Goal: Transaction & Acquisition: Purchase product/service

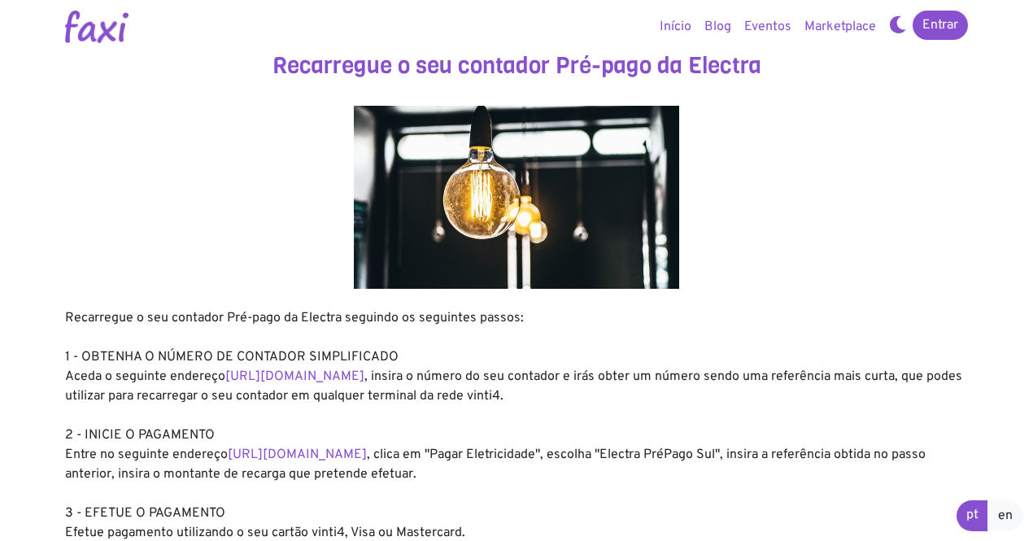
scroll to position [81, 0]
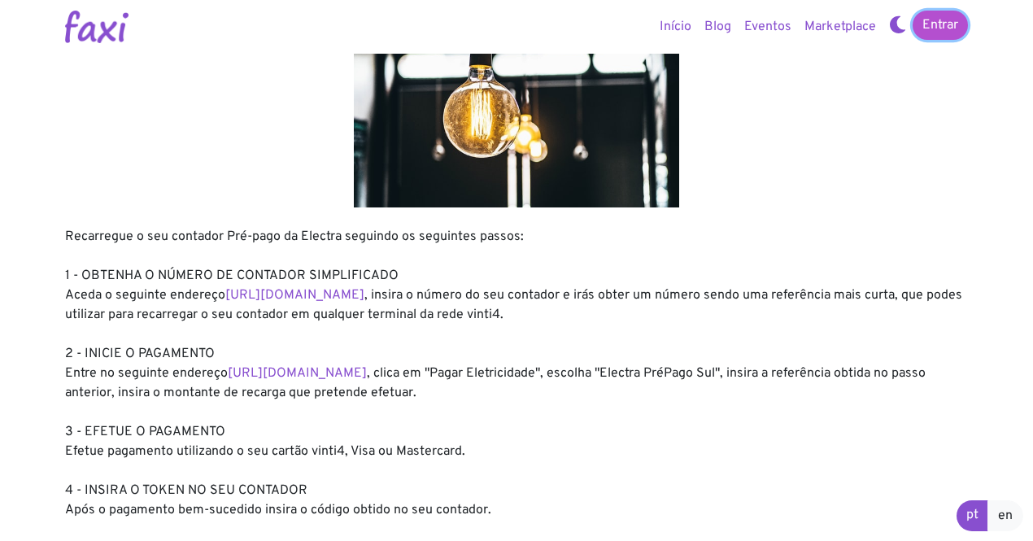
click at [948, 26] on link "Entrar" at bounding box center [940, 25] width 55 height 29
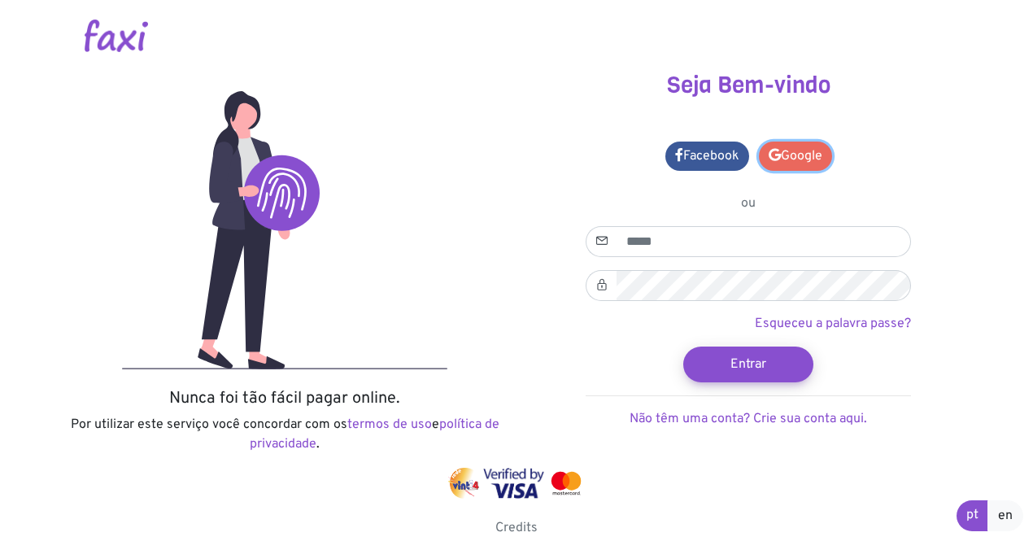
click at [792, 148] on link "Google" at bounding box center [795, 156] width 73 height 29
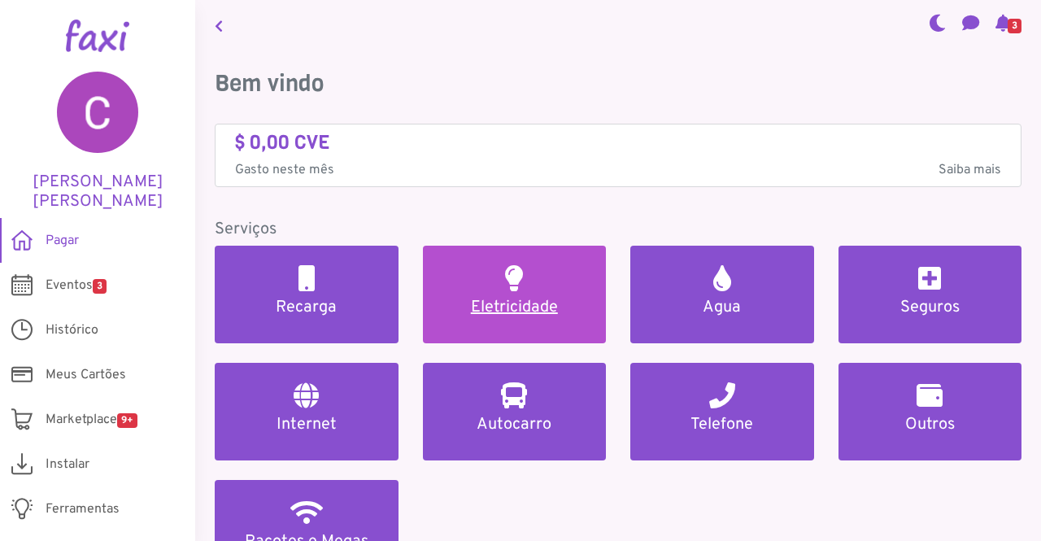
click at [543, 303] on h5 "Eletricidade" at bounding box center [515, 308] width 145 height 20
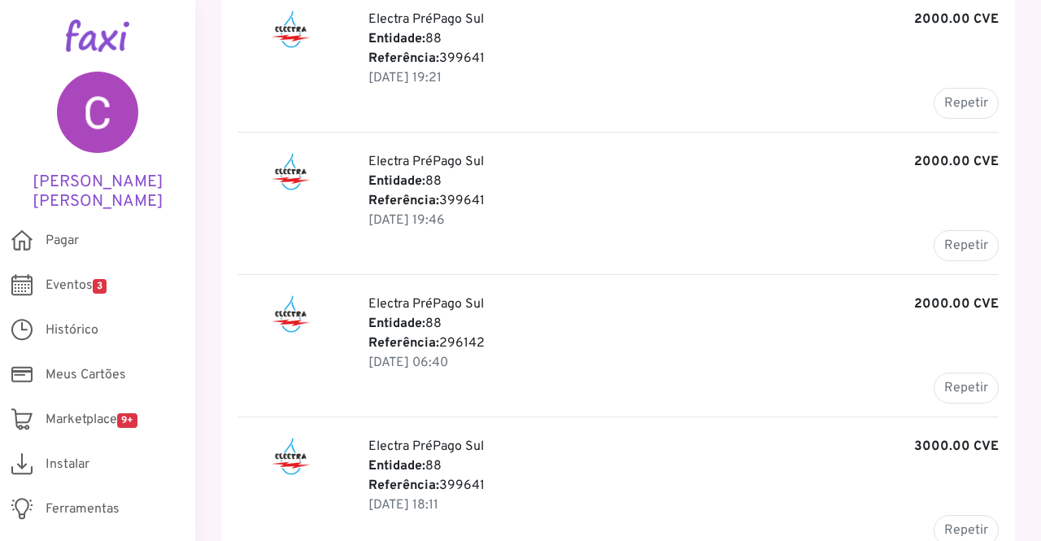
scroll to position [407, 0]
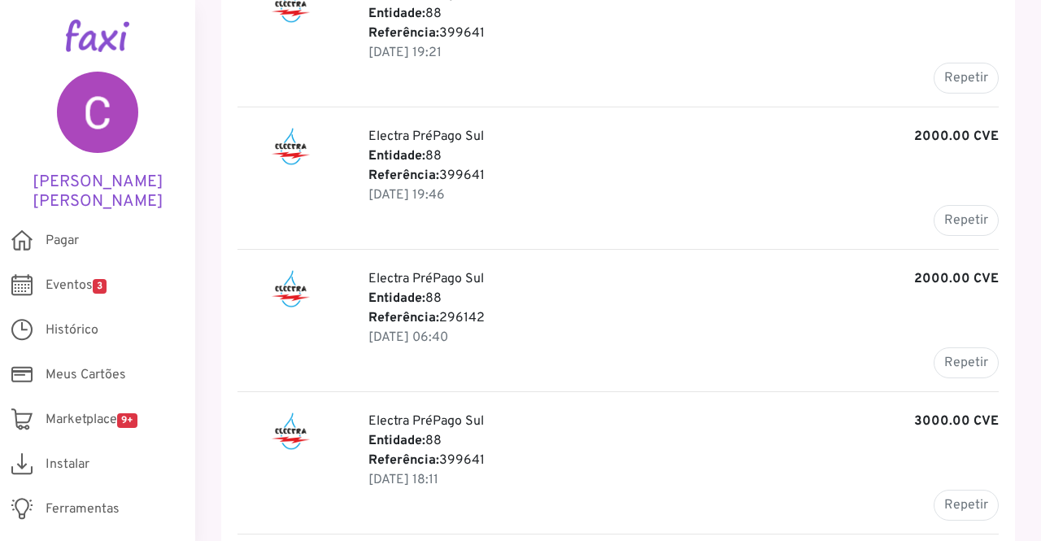
click at [457, 299] on p "Entidade: 88" at bounding box center [683, 299] width 630 height 20
click at [942, 354] on button "Repetir" at bounding box center [966, 362] width 65 height 31
type input "******"
type input "*******"
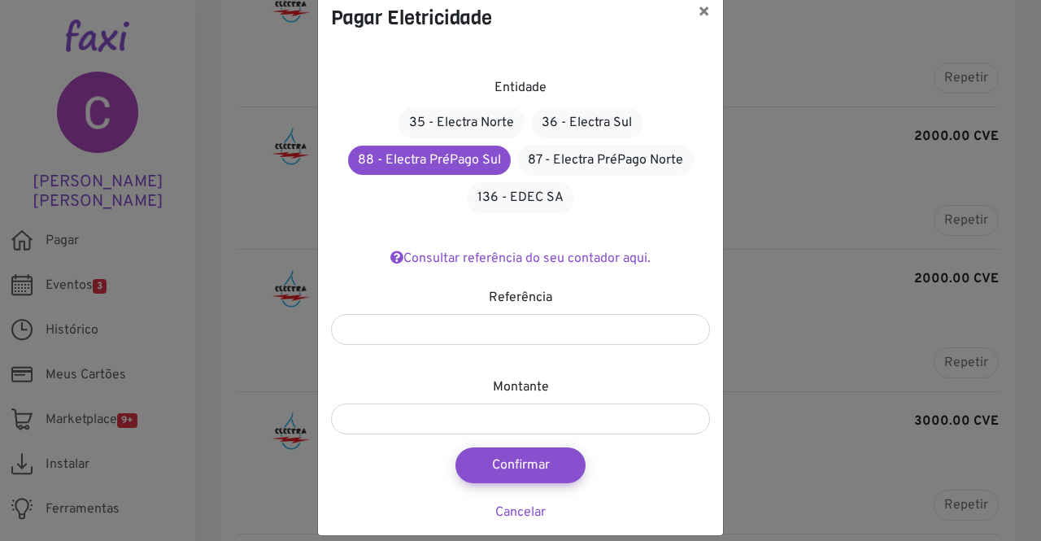
scroll to position [51, 0]
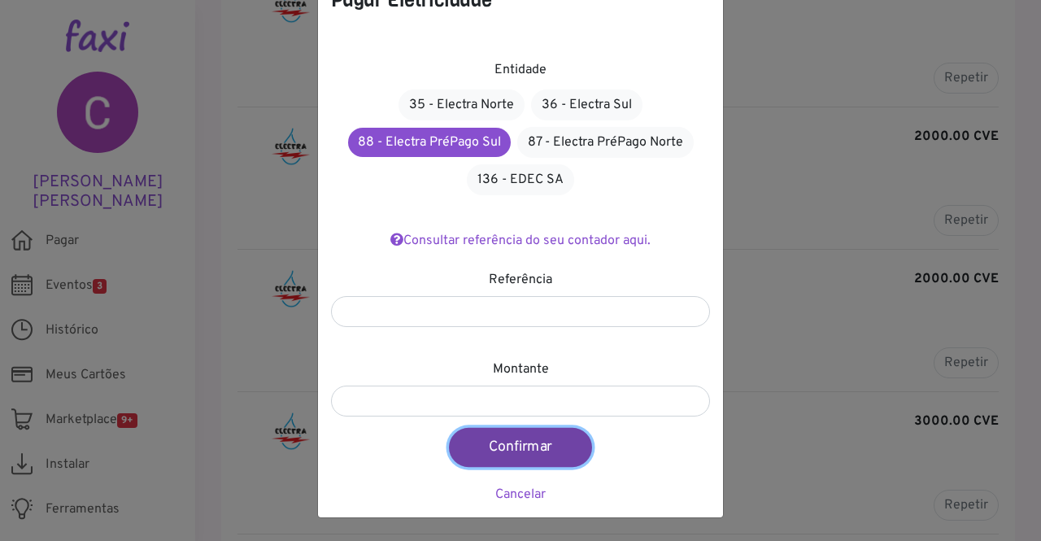
click at [513, 443] on button "Confirmar" at bounding box center [520, 447] width 143 height 39
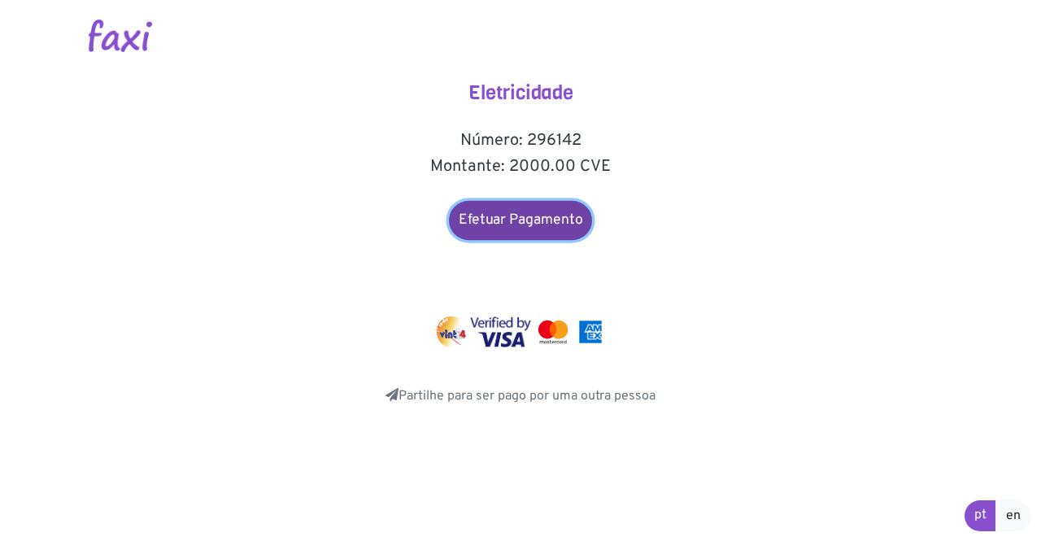
click at [544, 216] on link "Efetuar Pagamento" at bounding box center [520, 220] width 143 height 39
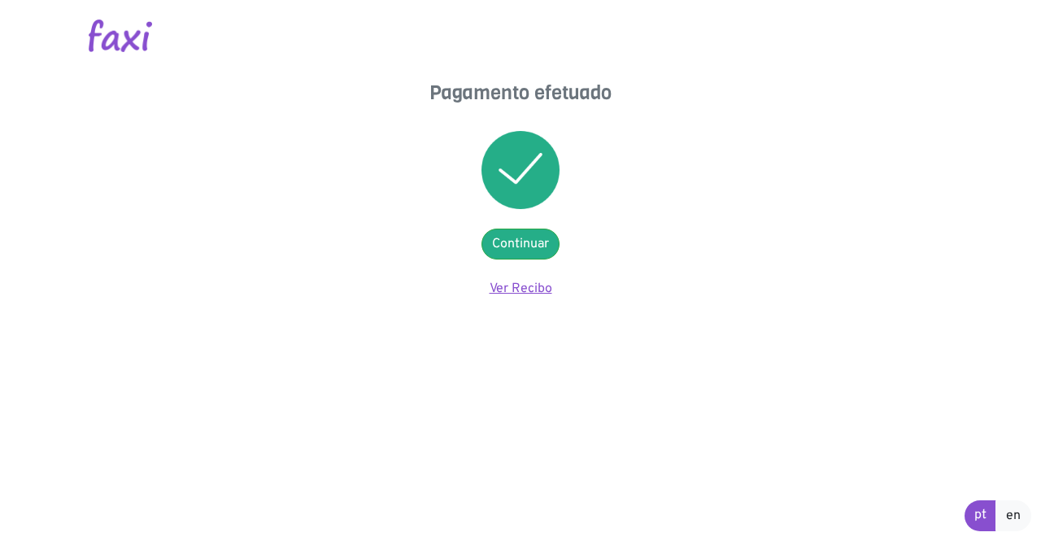
click at [534, 283] on link "Ver Recibo" at bounding box center [521, 289] width 63 height 16
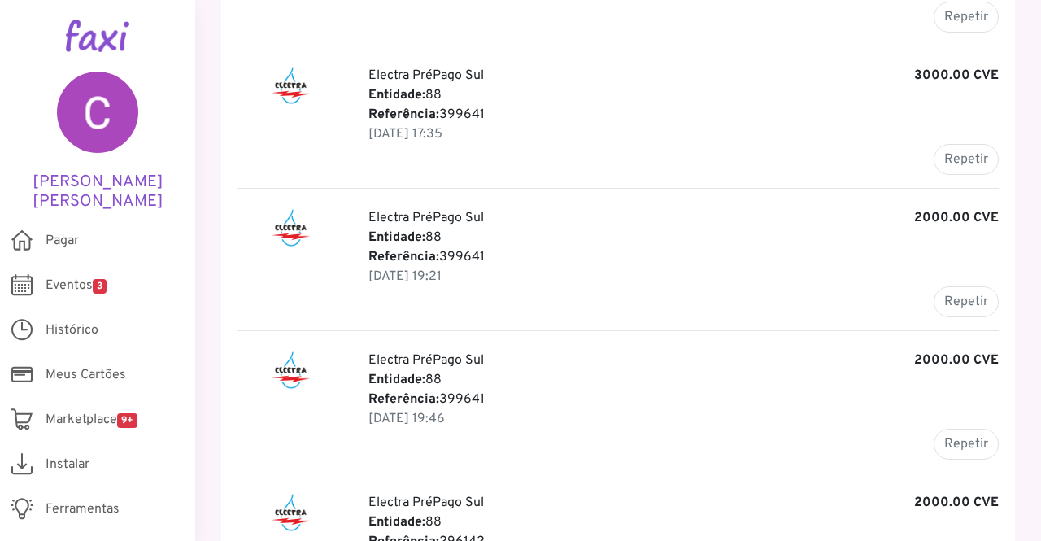
scroll to position [407, 0]
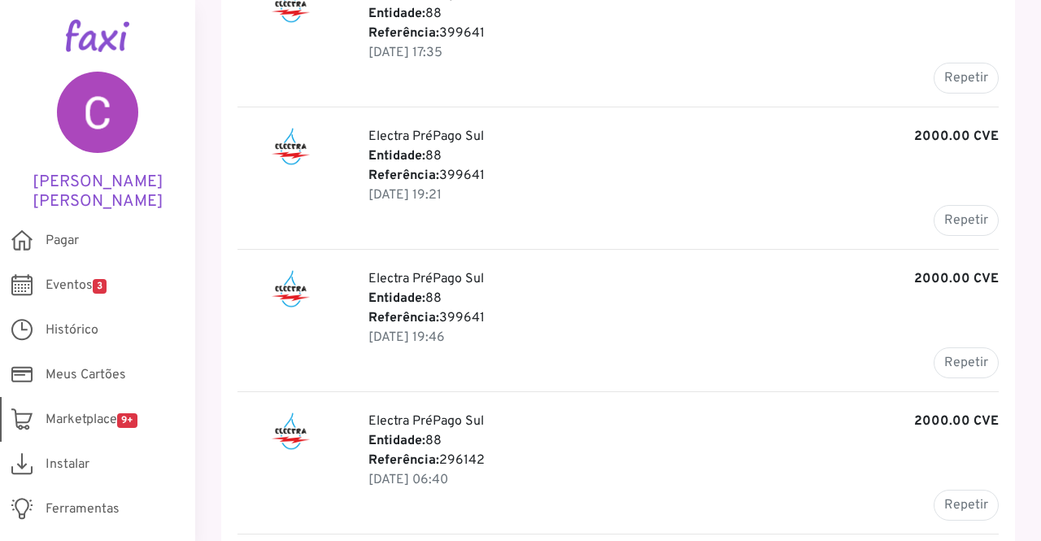
click at [77, 413] on span "Marketplace 9+" at bounding box center [92, 420] width 92 height 20
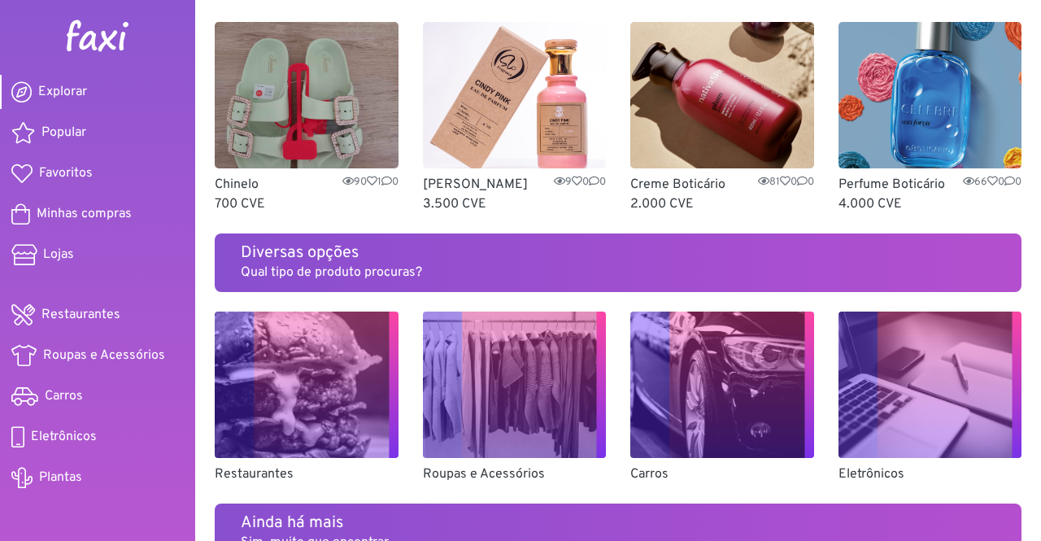
scroll to position [813, 0]
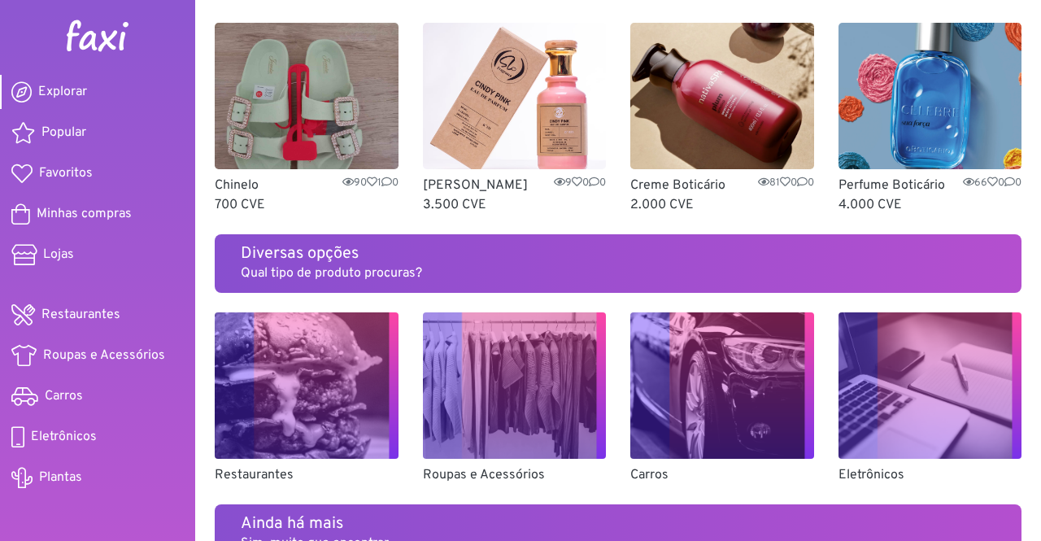
click at [253, 400] on img at bounding box center [307, 385] width 184 height 146
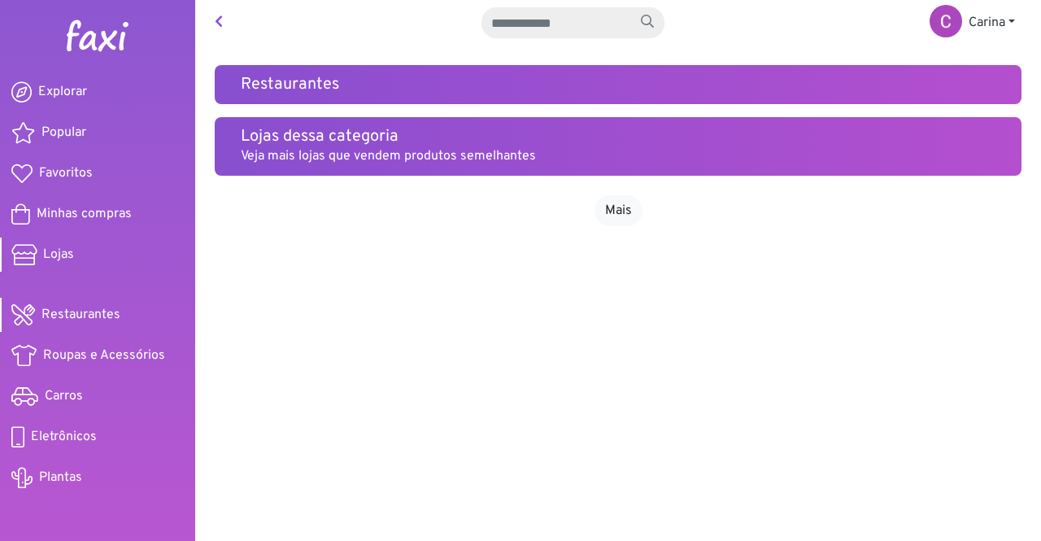
click at [59, 255] on span "Lojas" at bounding box center [58, 255] width 31 height 20
click at [211, 21] on link at bounding box center [218, 23] width 21 height 33
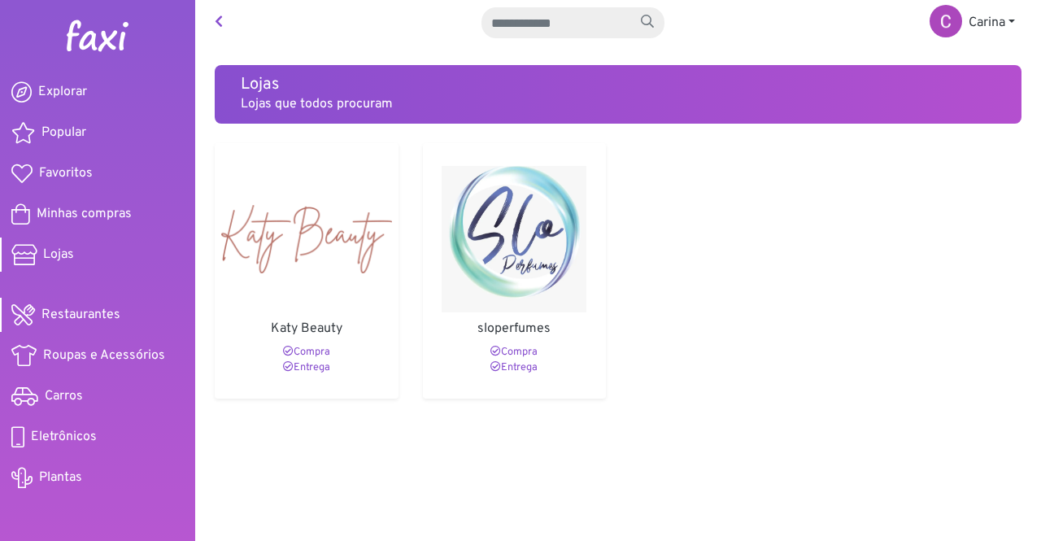
click at [93, 317] on span "Restaurantes" at bounding box center [80, 315] width 79 height 20
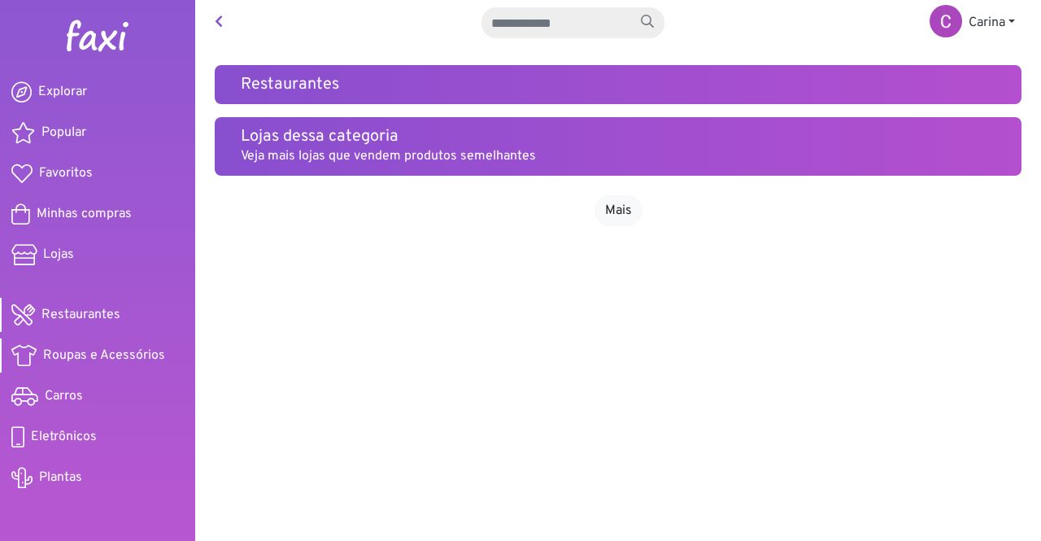
click at [95, 354] on span "Roupas e Acessórios" at bounding box center [104, 356] width 122 height 20
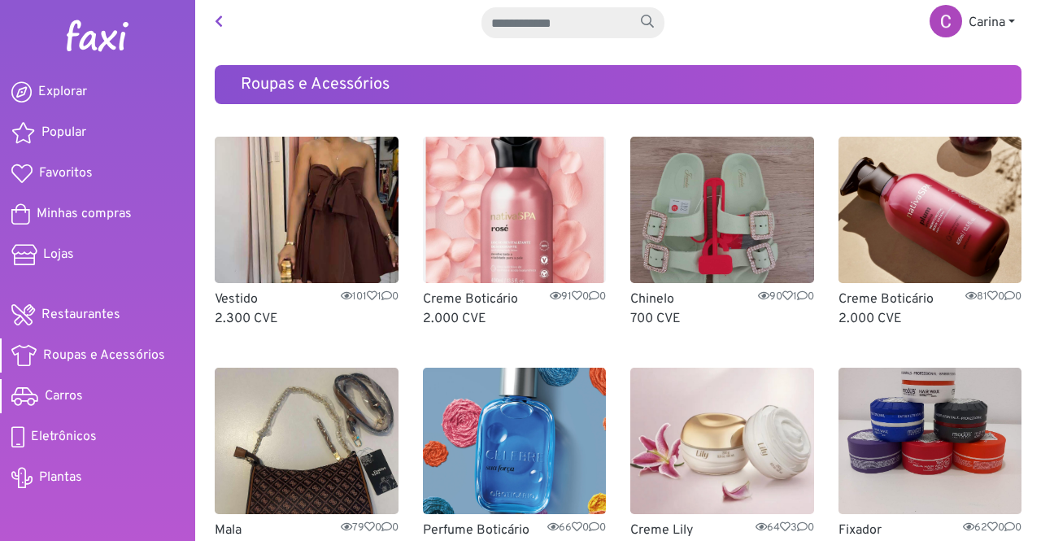
click at [69, 389] on span "Carros" at bounding box center [64, 396] width 38 height 20
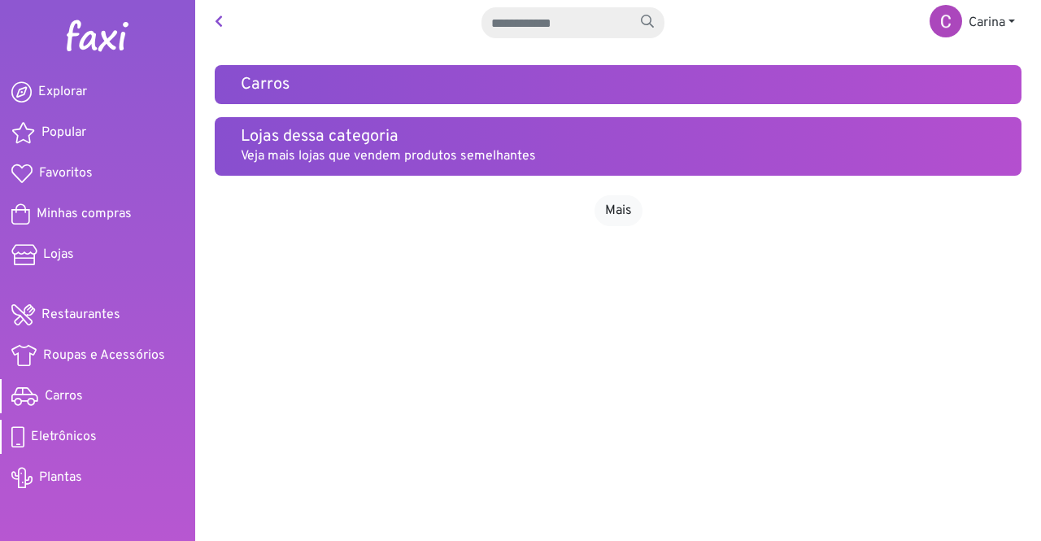
click at [43, 427] on span "Eletrônicos" at bounding box center [64, 437] width 66 height 20
click at [47, 475] on span "Plantas" at bounding box center [60, 478] width 43 height 20
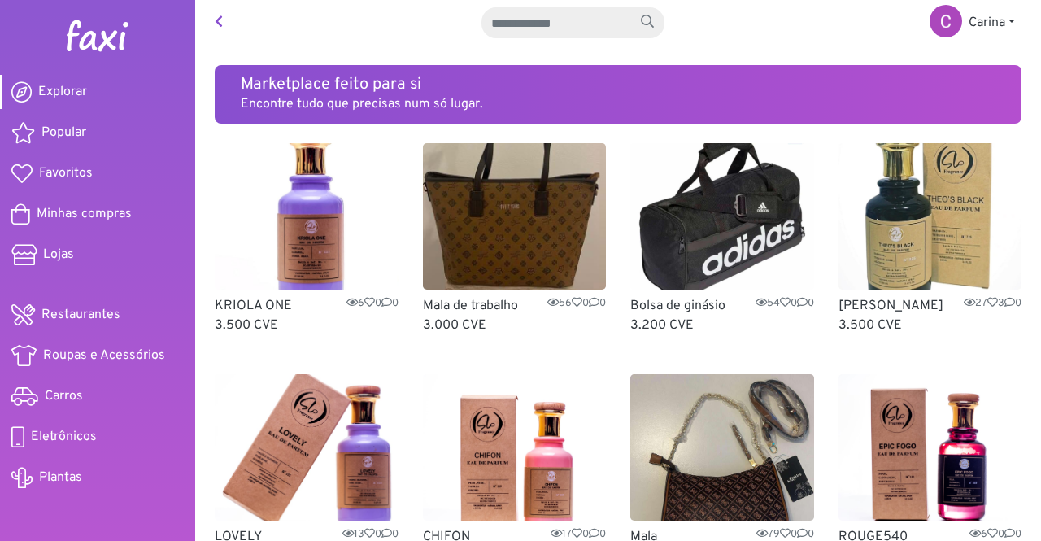
click at [211, 21] on link at bounding box center [218, 23] width 21 height 33
click at [104, 33] on img at bounding box center [97, 36] width 65 height 33
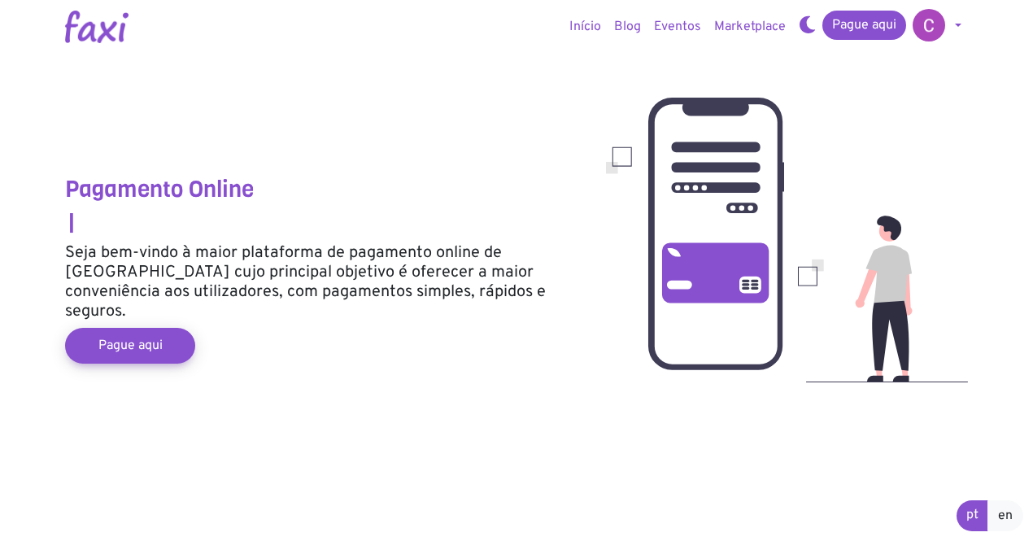
click at [687, 25] on link "Eventos" at bounding box center [677, 27] width 60 height 33
